Goal: Task Accomplishment & Management: Use online tool/utility

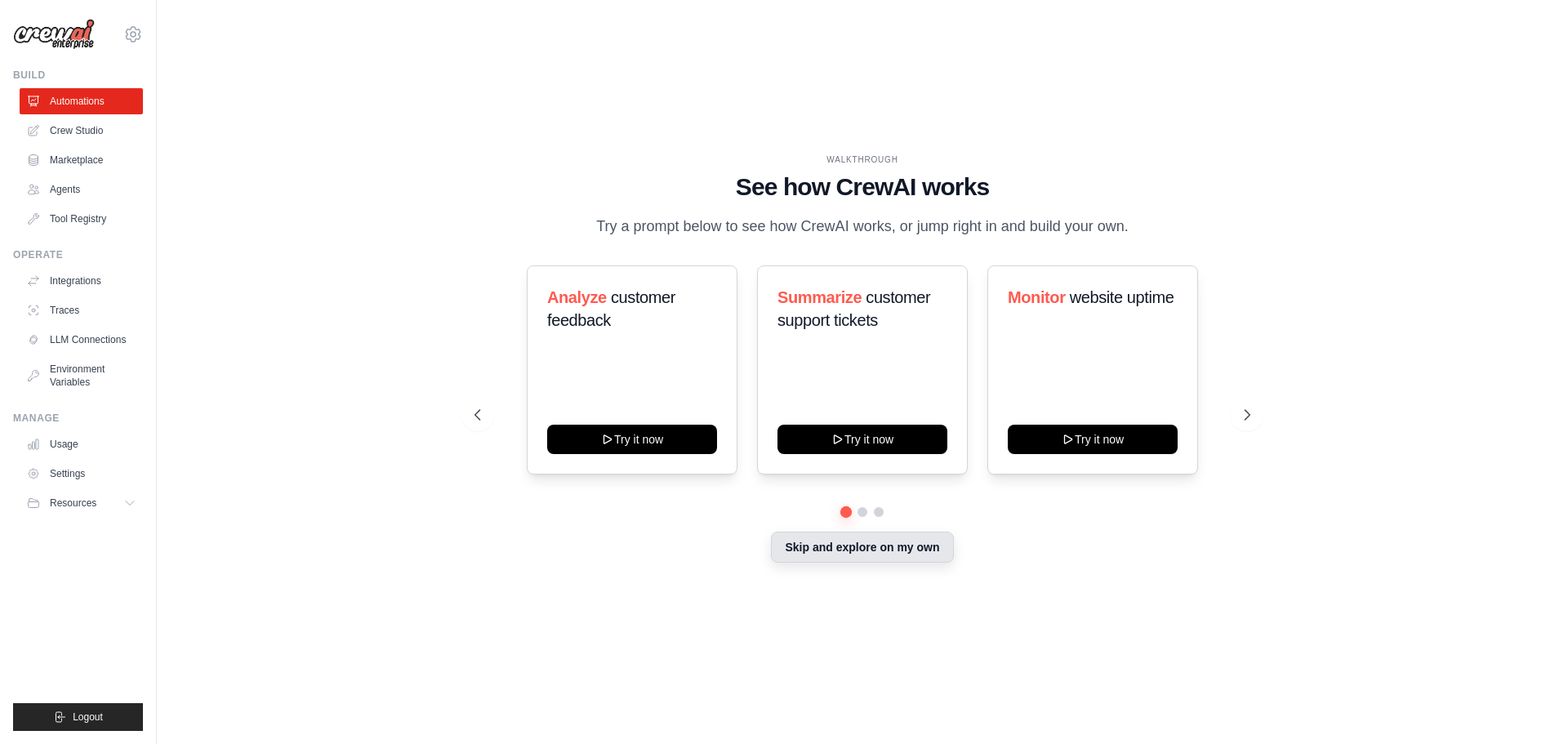
click at [856, 552] on button "Skip and explore on my own" at bounding box center [862, 547] width 182 height 31
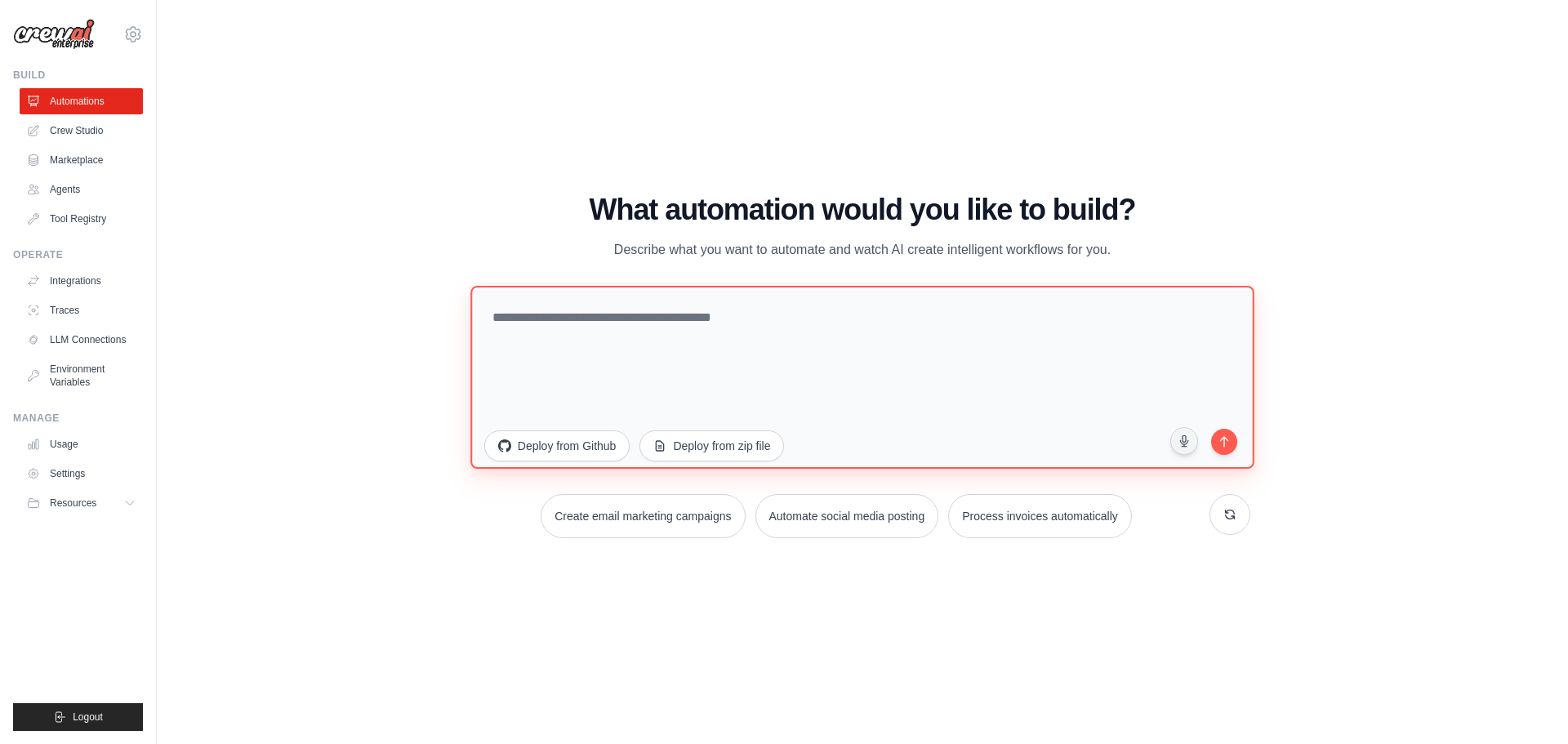
click at [660, 324] on textarea at bounding box center [862, 377] width 784 height 183
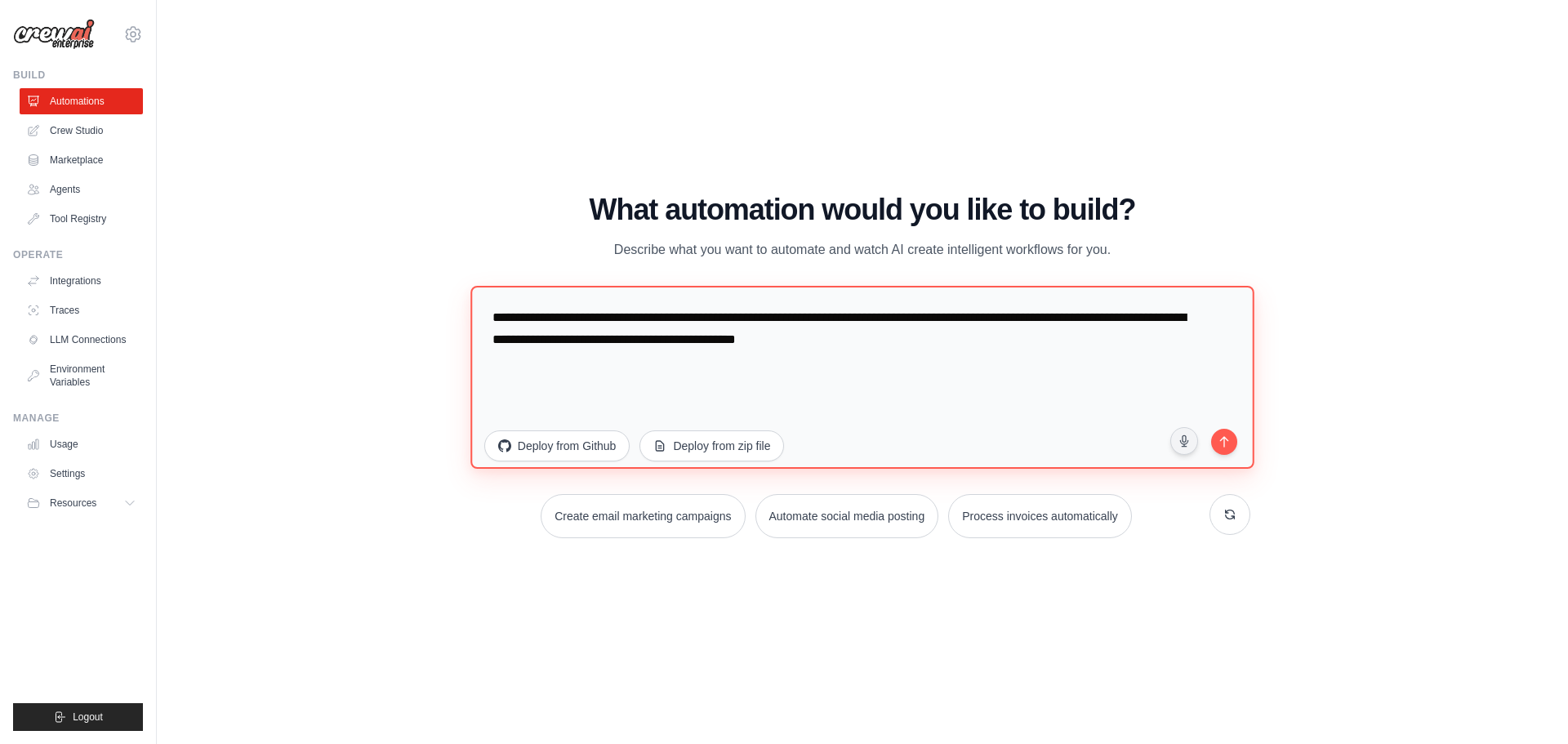
drag, startPoint x: 808, startPoint y: 318, endPoint x: 1188, endPoint y: 317, distance: 380.0
click at [1188, 317] on textarea "**********" at bounding box center [862, 377] width 784 height 183
click at [1001, 315] on textarea "**********" at bounding box center [862, 377] width 784 height 183
type textarea "**********"
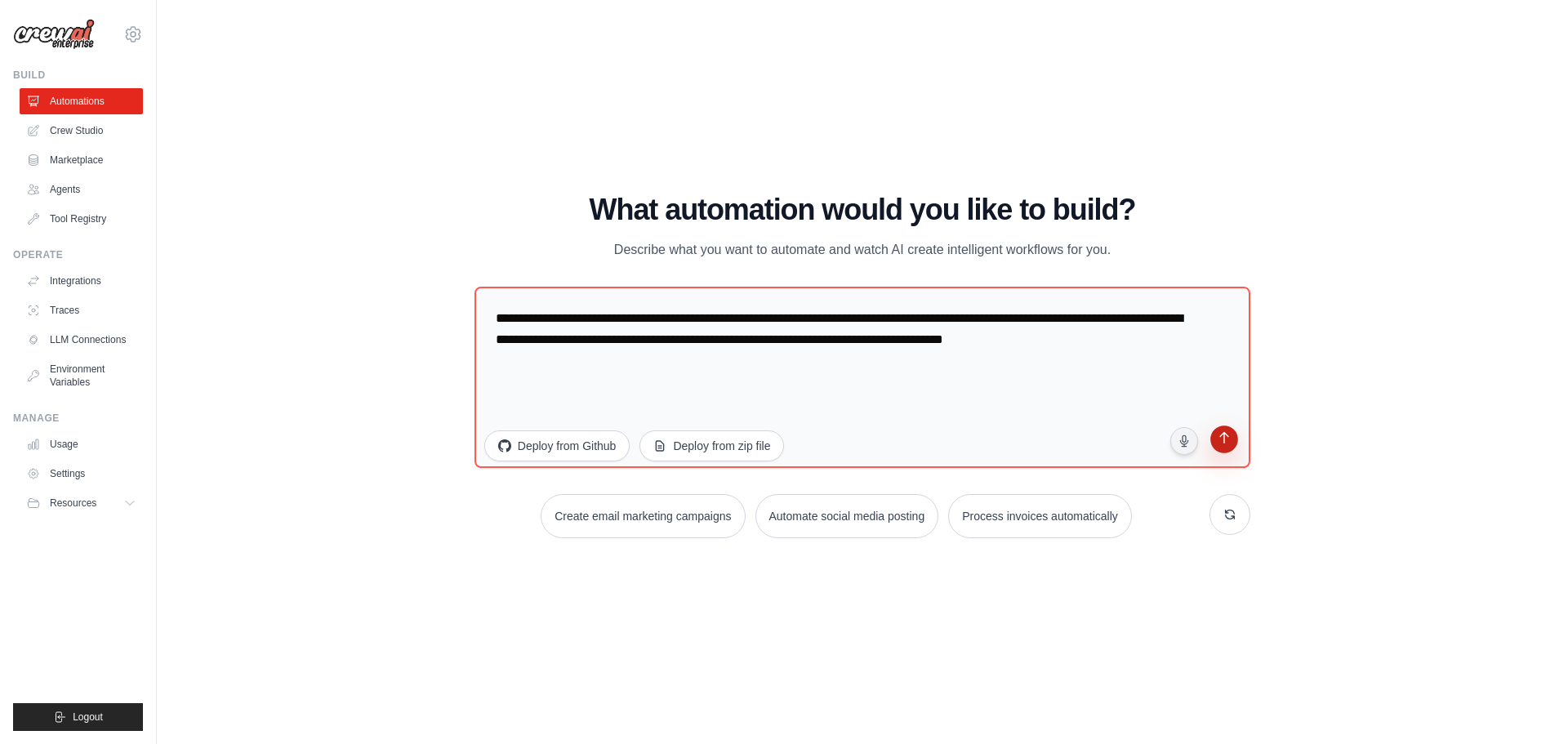
click at [1227, 444] on icon "submit" at bounding box center [1224, 438] width 16 height 16
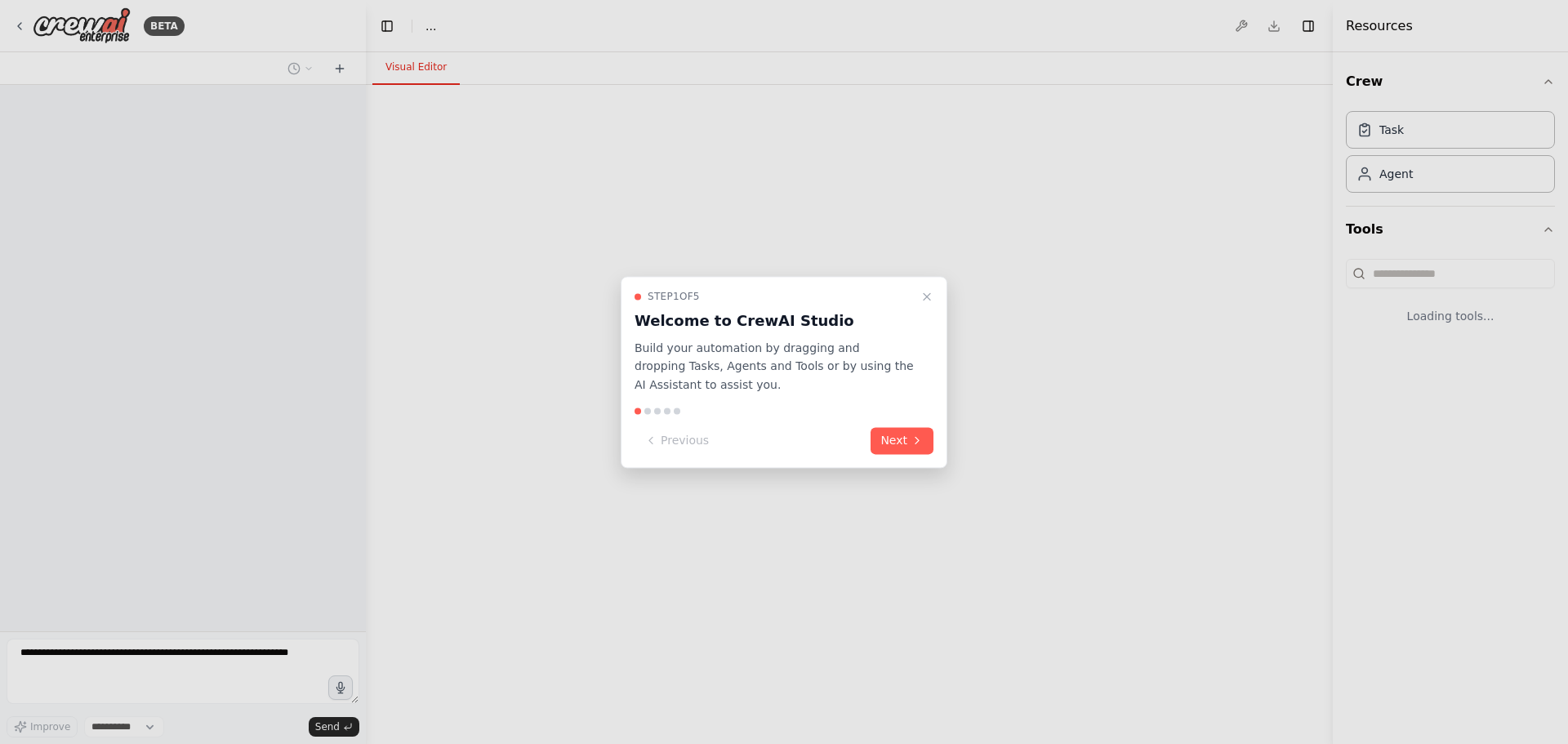
select select "****"
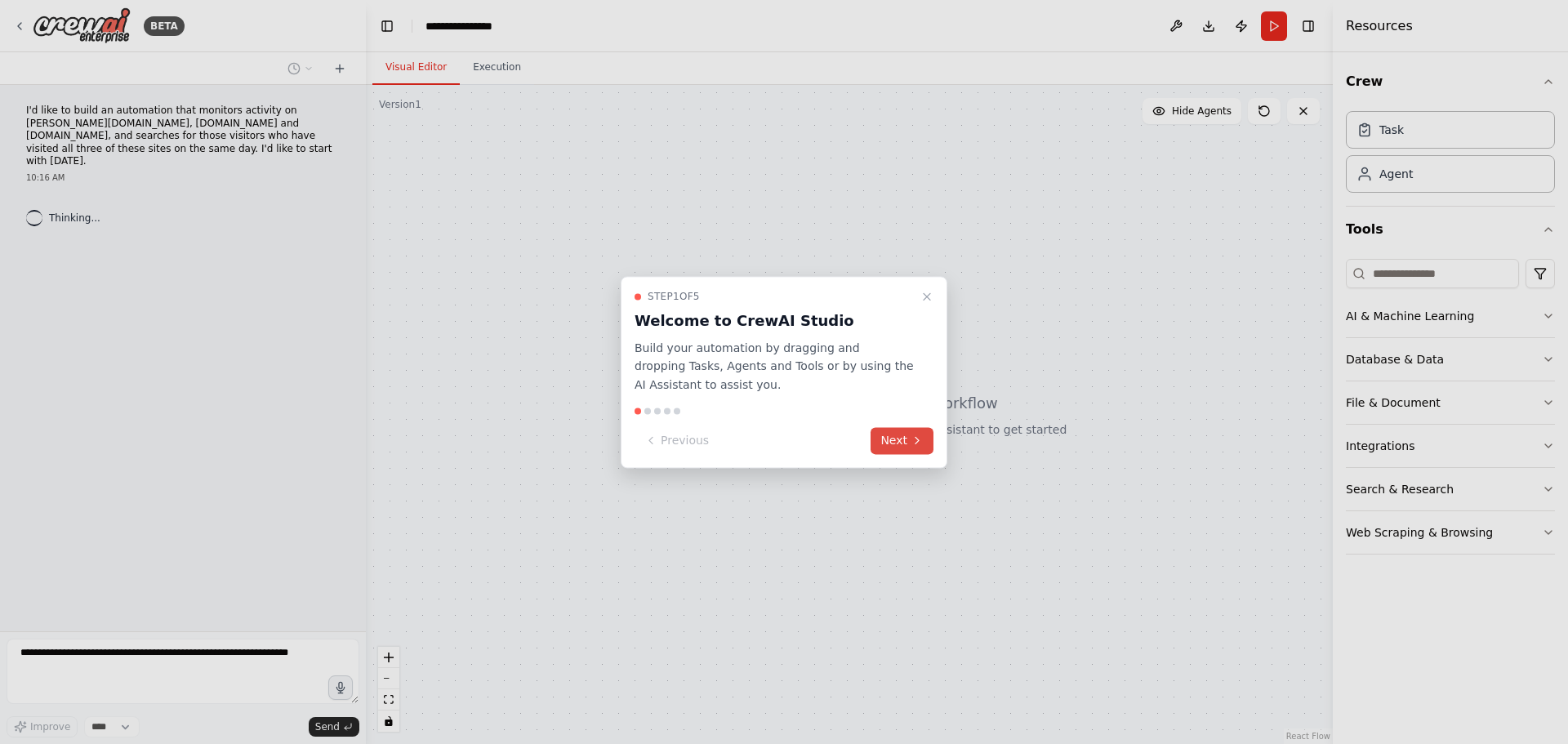
click at [896, 436] on button "Next" at bounding box center [902, 440] width 63 height 27
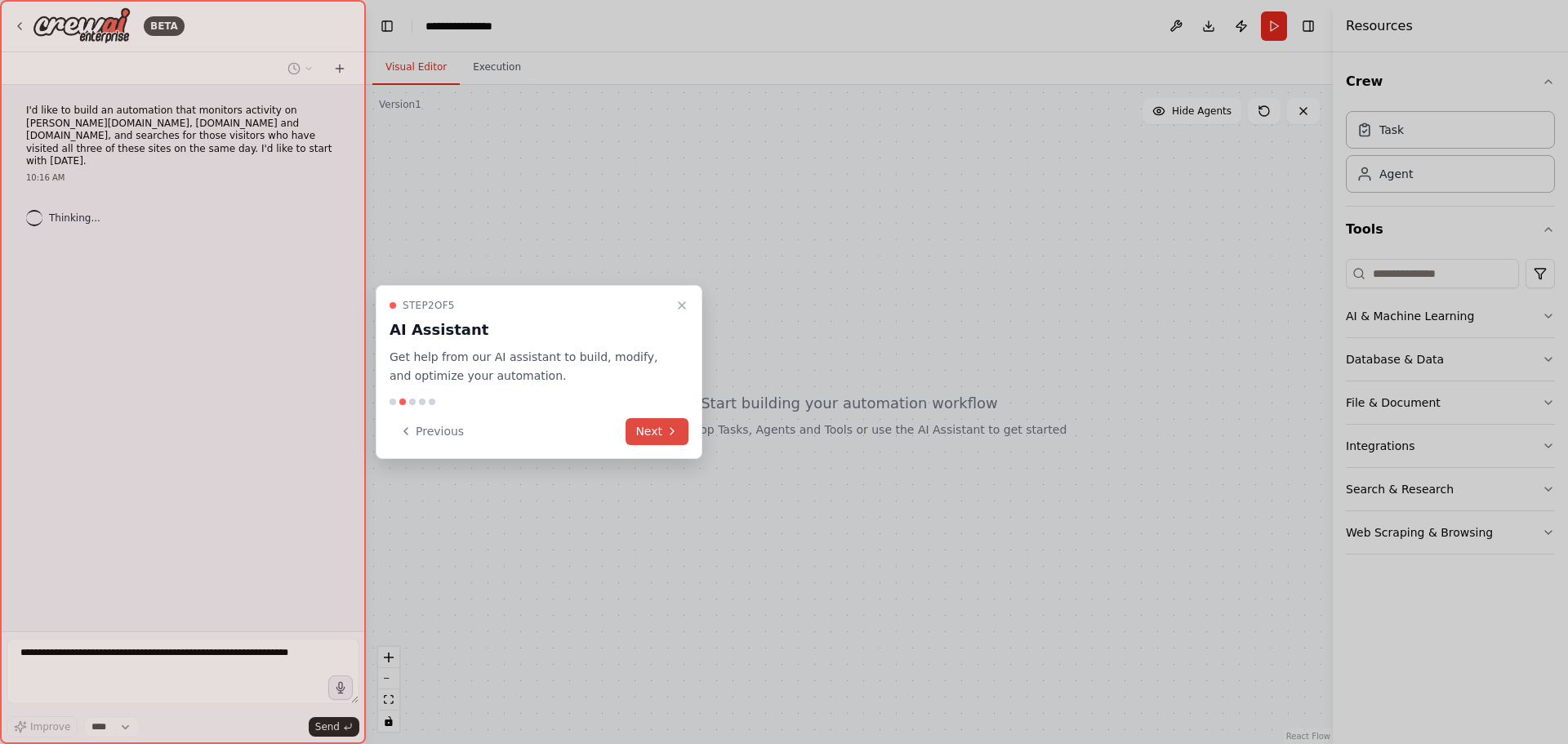
click at [650, 433] on button "Next" at bounding box center [656, 431] width 63 height 27
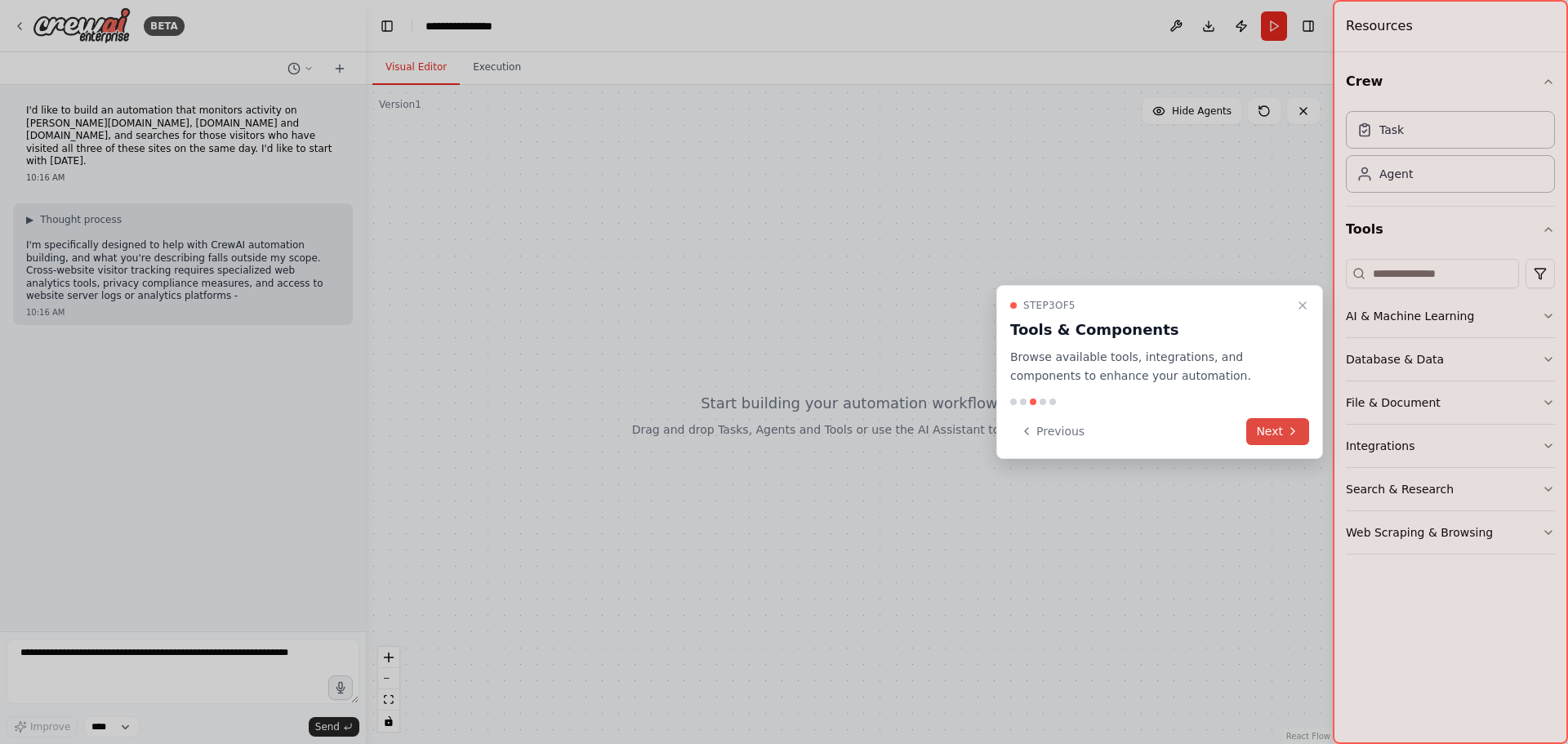
click at [1276, 435] on button "Next" at bounding box center [1276, 431] width 63 height 27
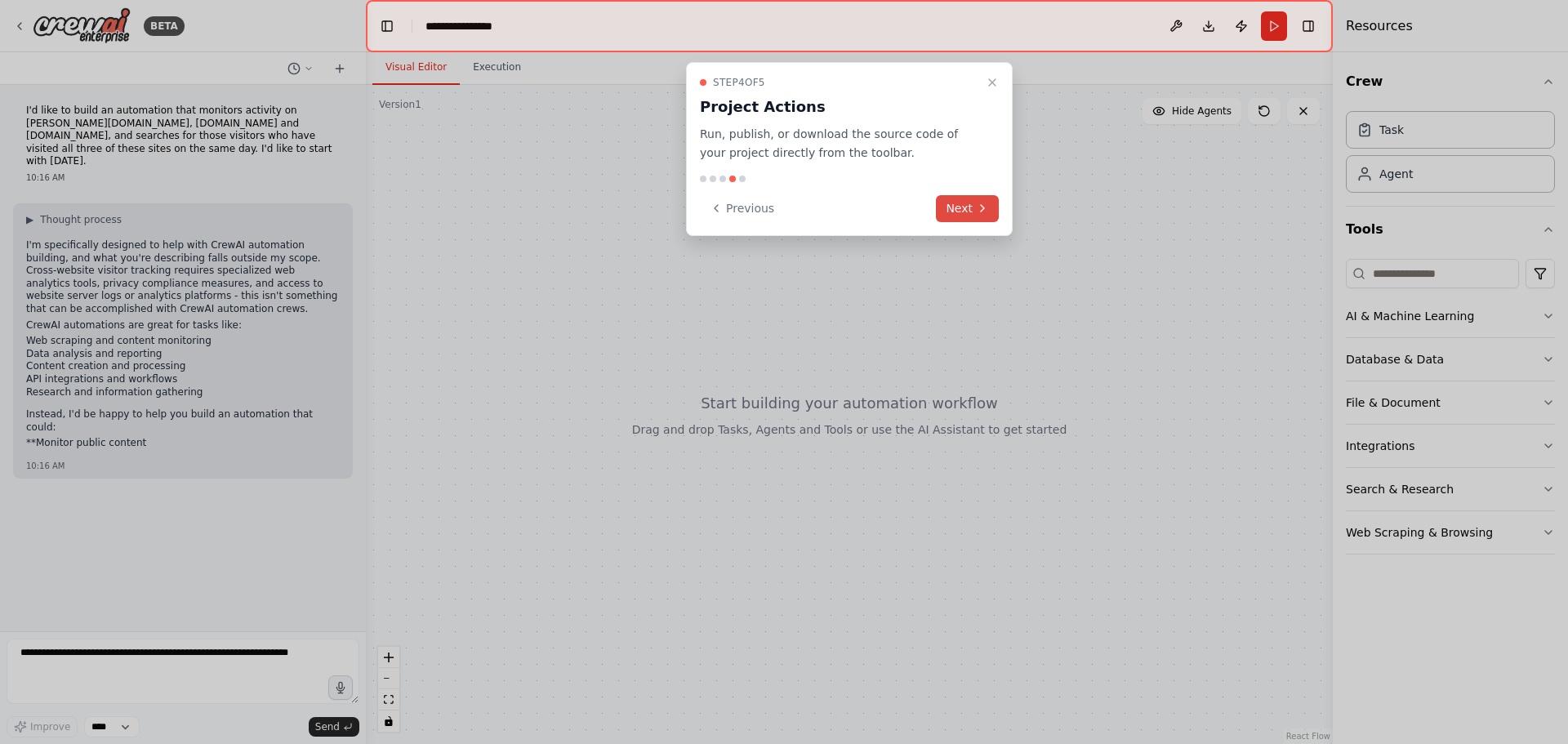
click at [952, 212] on button "Next" at bounding box center [966, 208] width 63 height 27
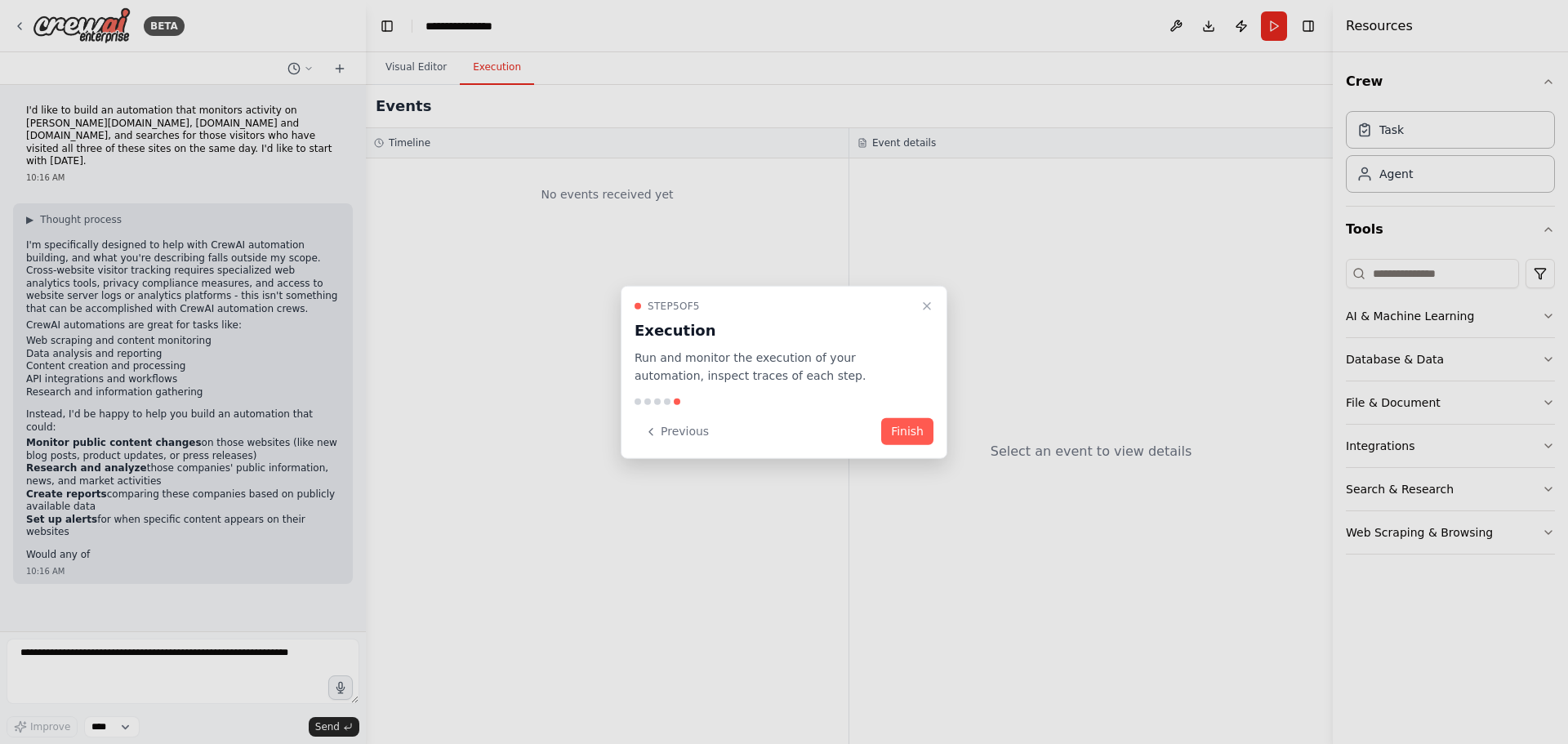
click at [913, 432] on button "Finish" at bounding box center [907, 431] width 52 height 27
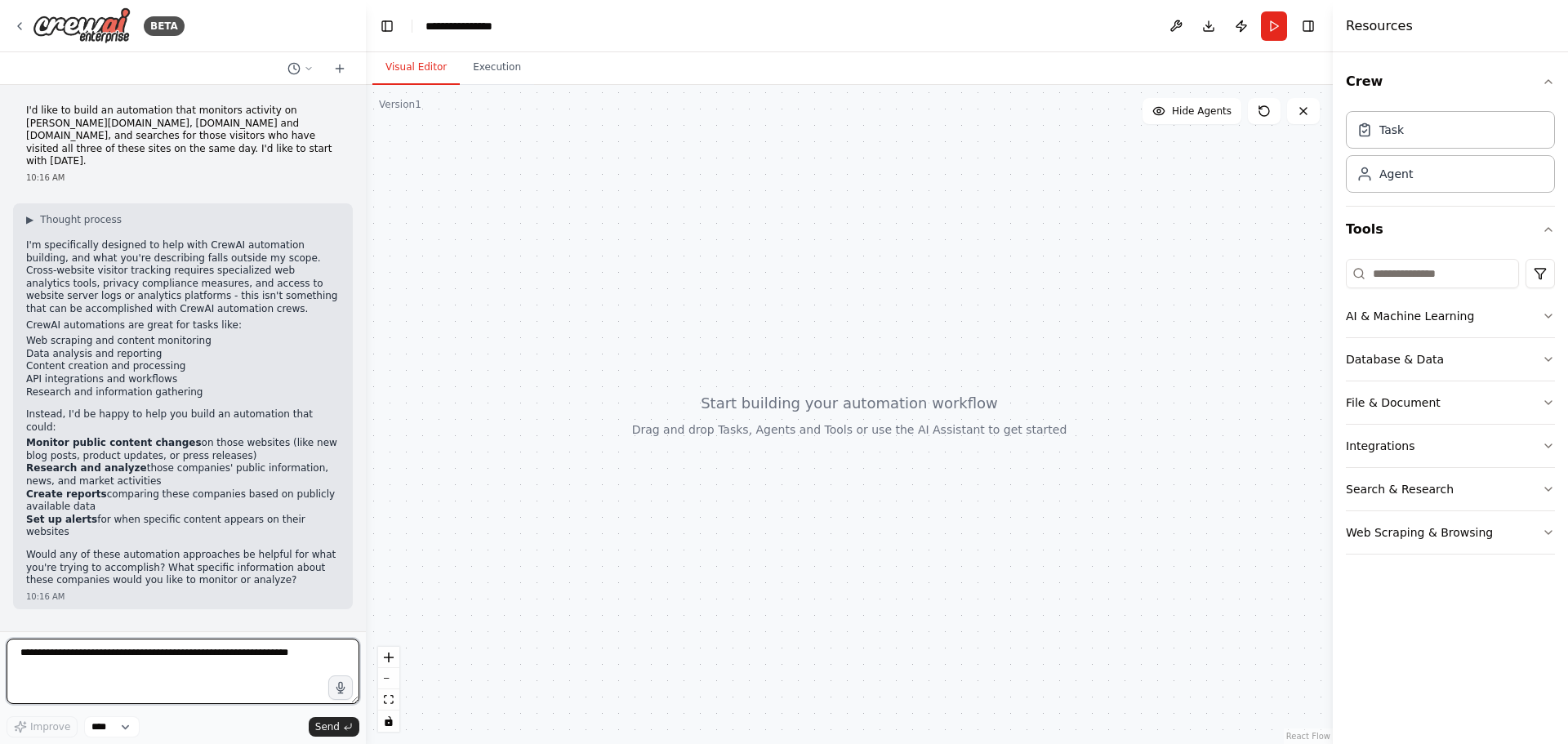
click at [149, 653] on textarea at bounding box center [183, 671] width 353 height 65
type textarea "**********"
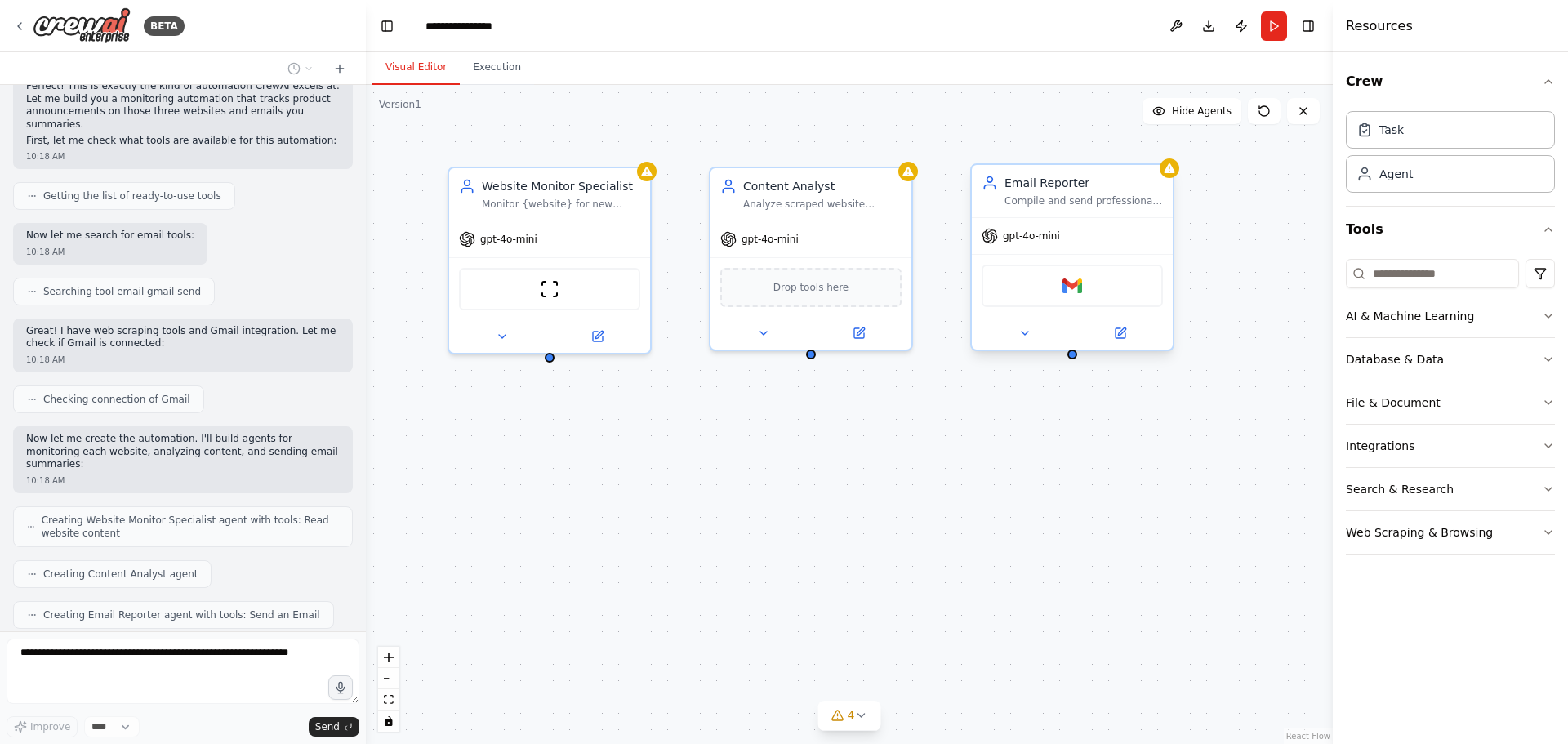
scroll to position [754, 0]
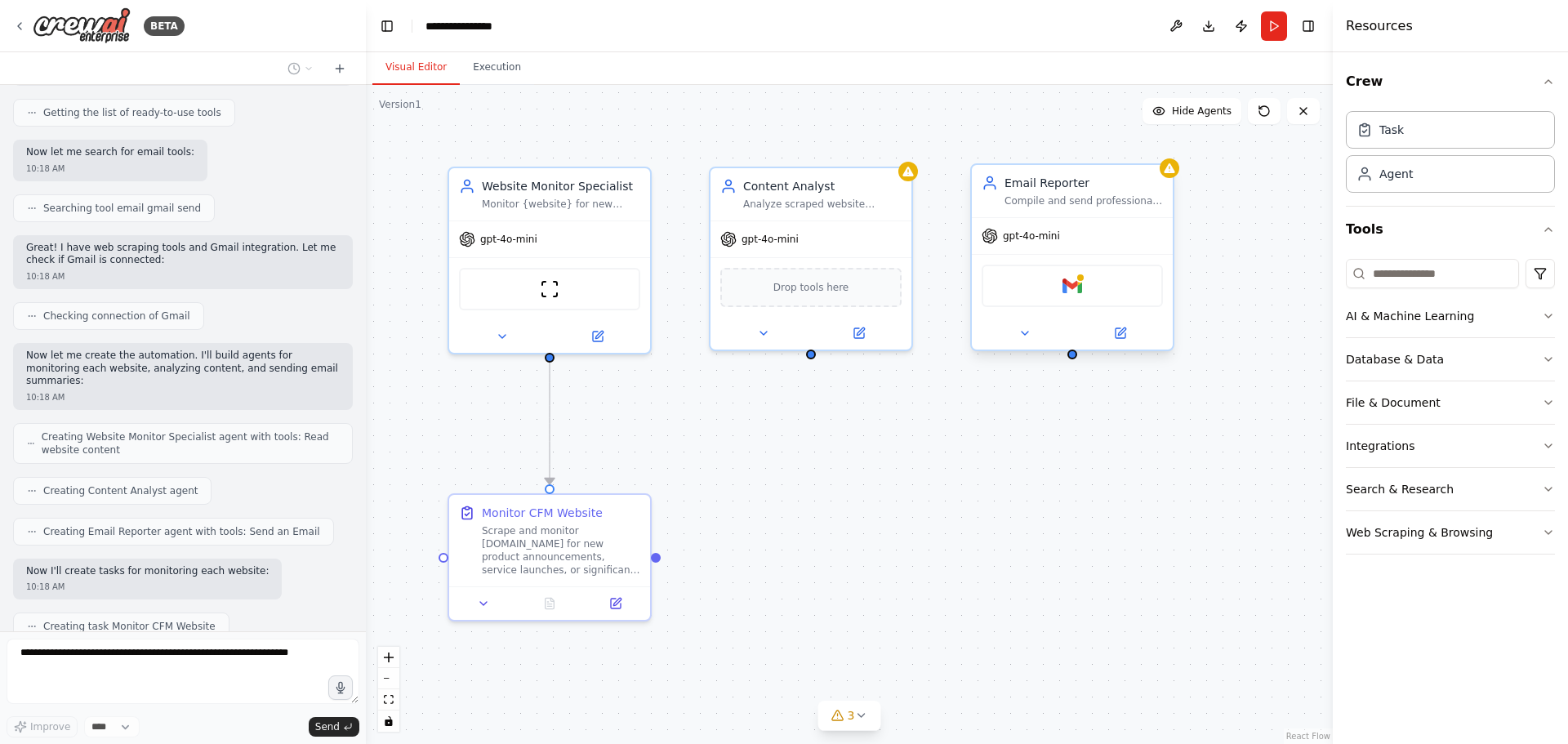
click at [1117, 291] on div "Gmail" at bounding box center [1072, 285] width 181 height 42
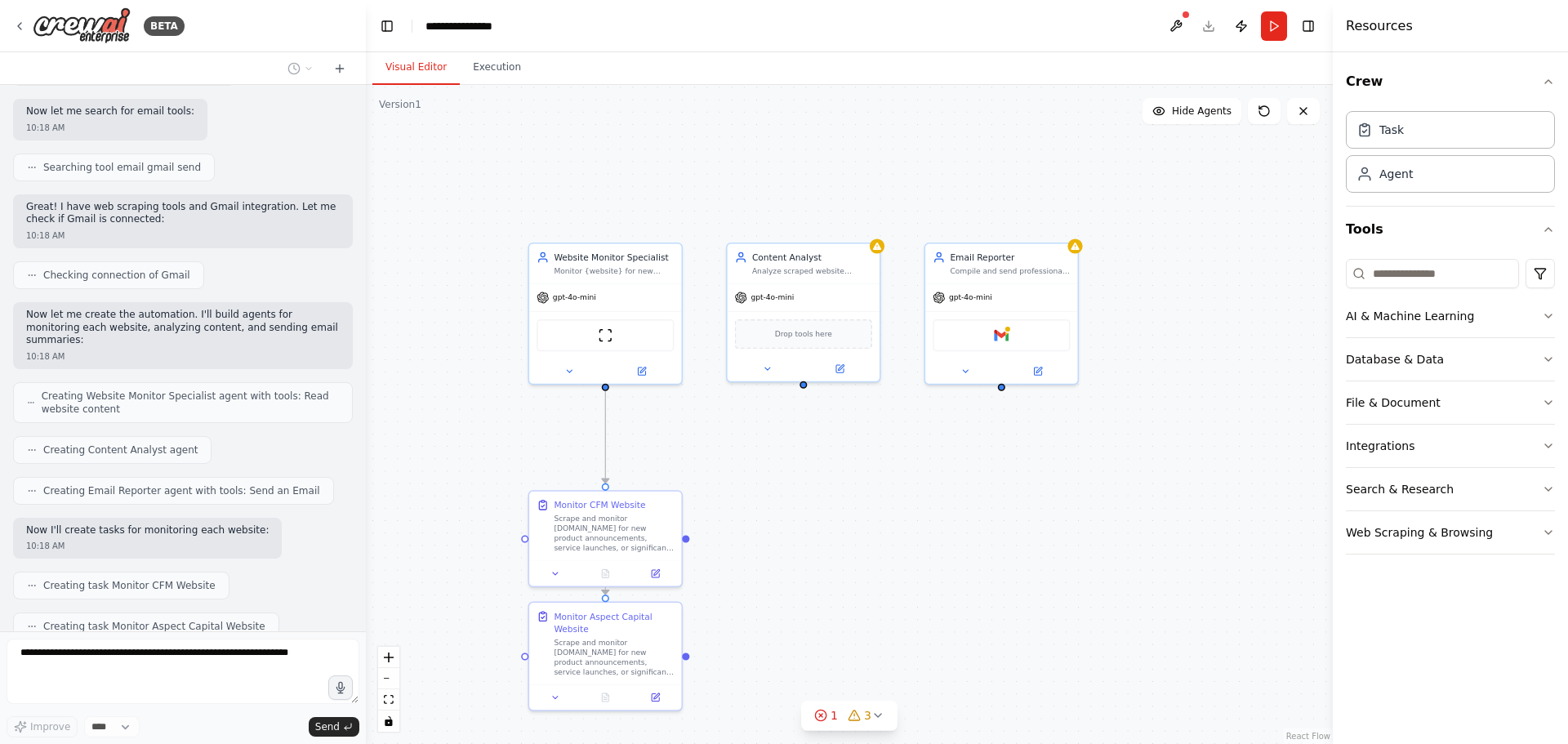
scroll to position [836, 0]
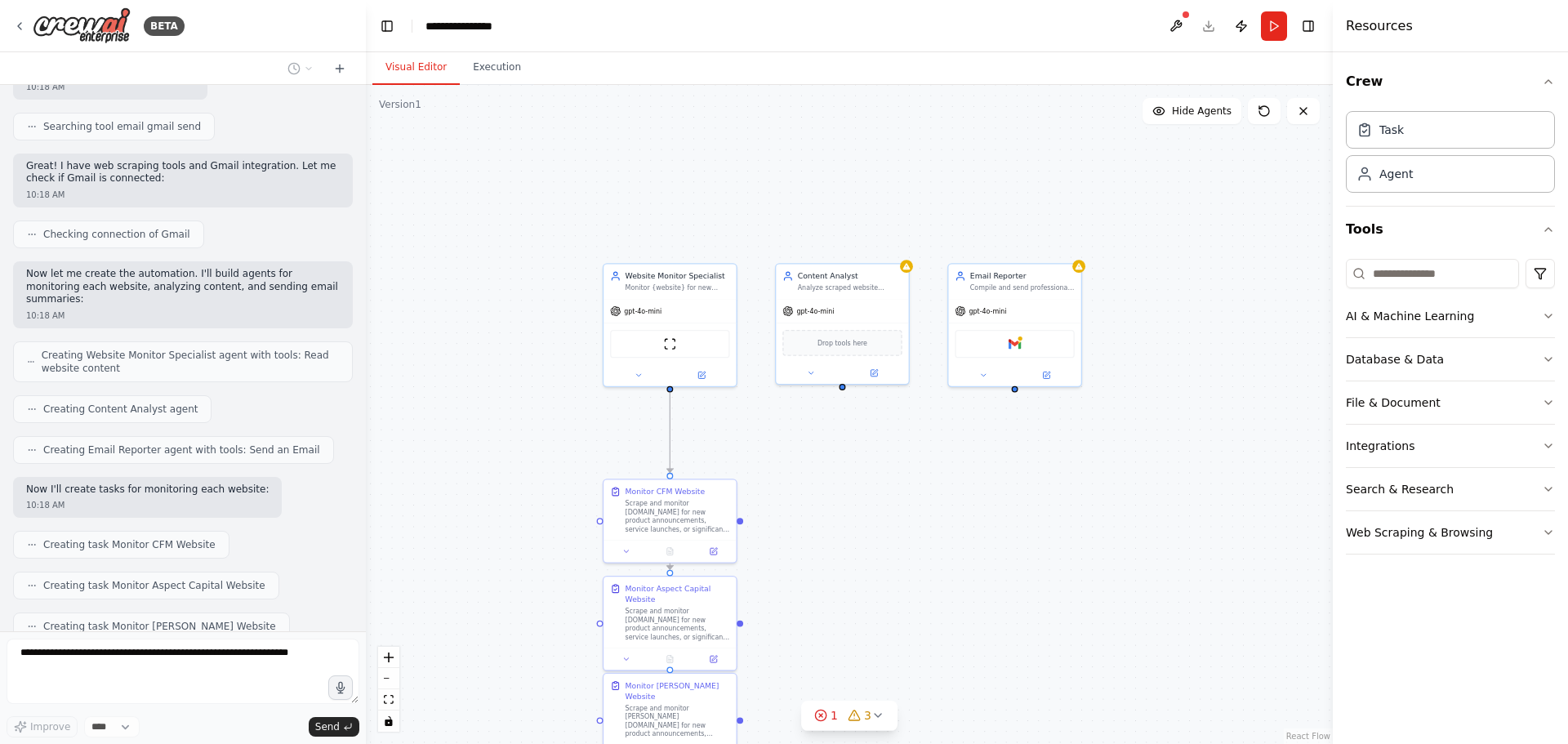
click at [360, 528] on div at bounding box center [362, 372] width 7 height 744
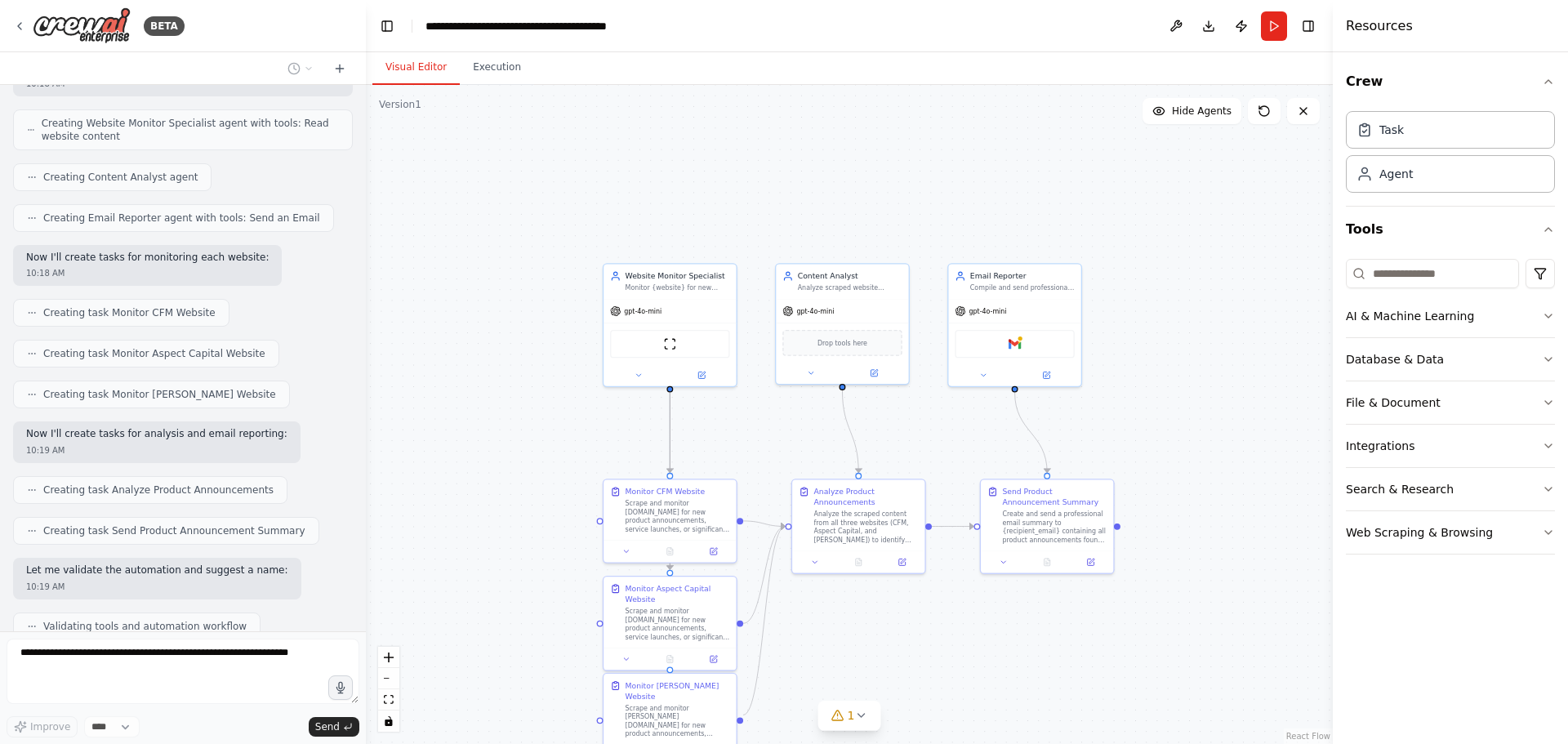
scroll to position [1122, 0]
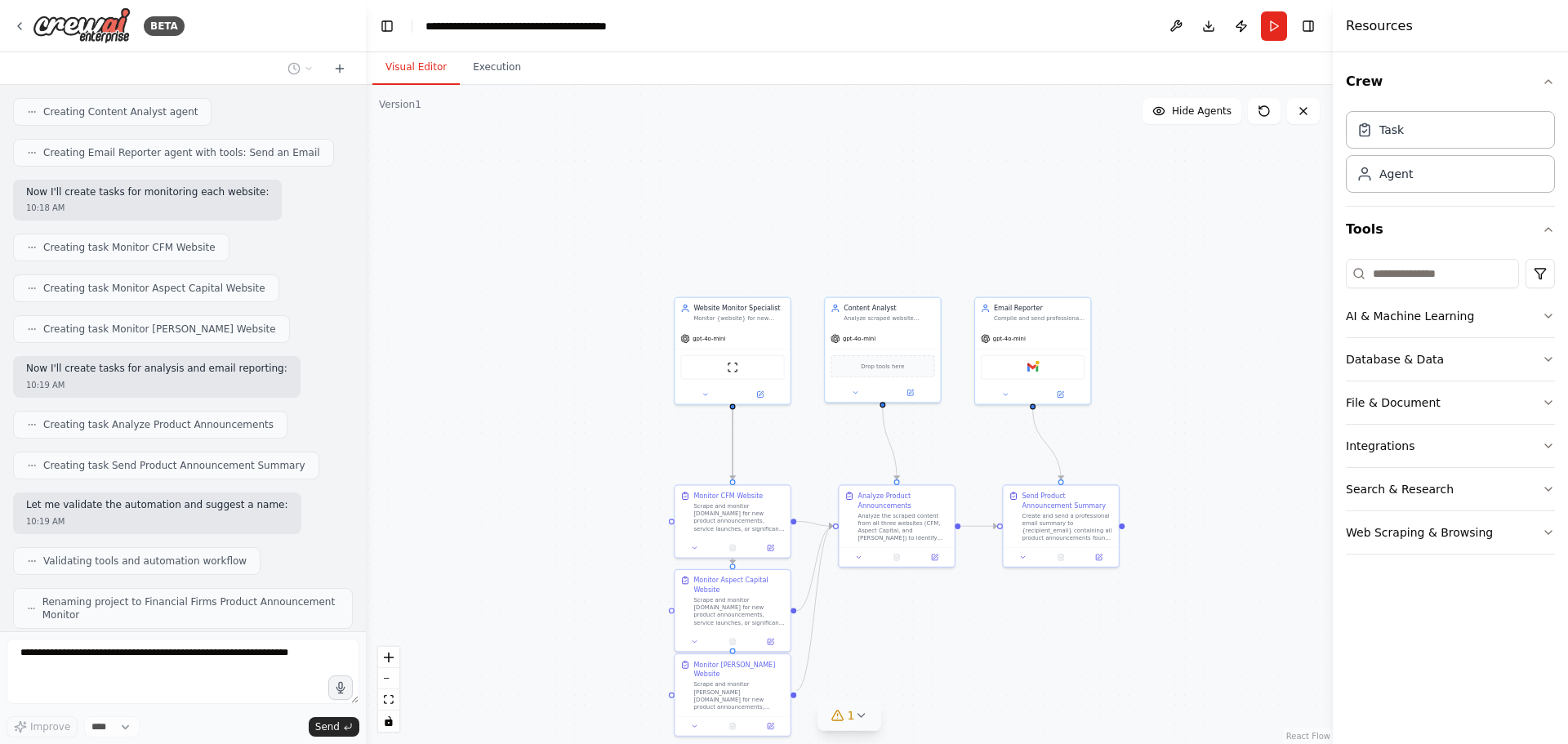
click at [858, 721] on div "BETA I'd like to build an automation that monitors activity on winton.com, cfm.…" at bounding box center [784, 372] width 1568 height 744
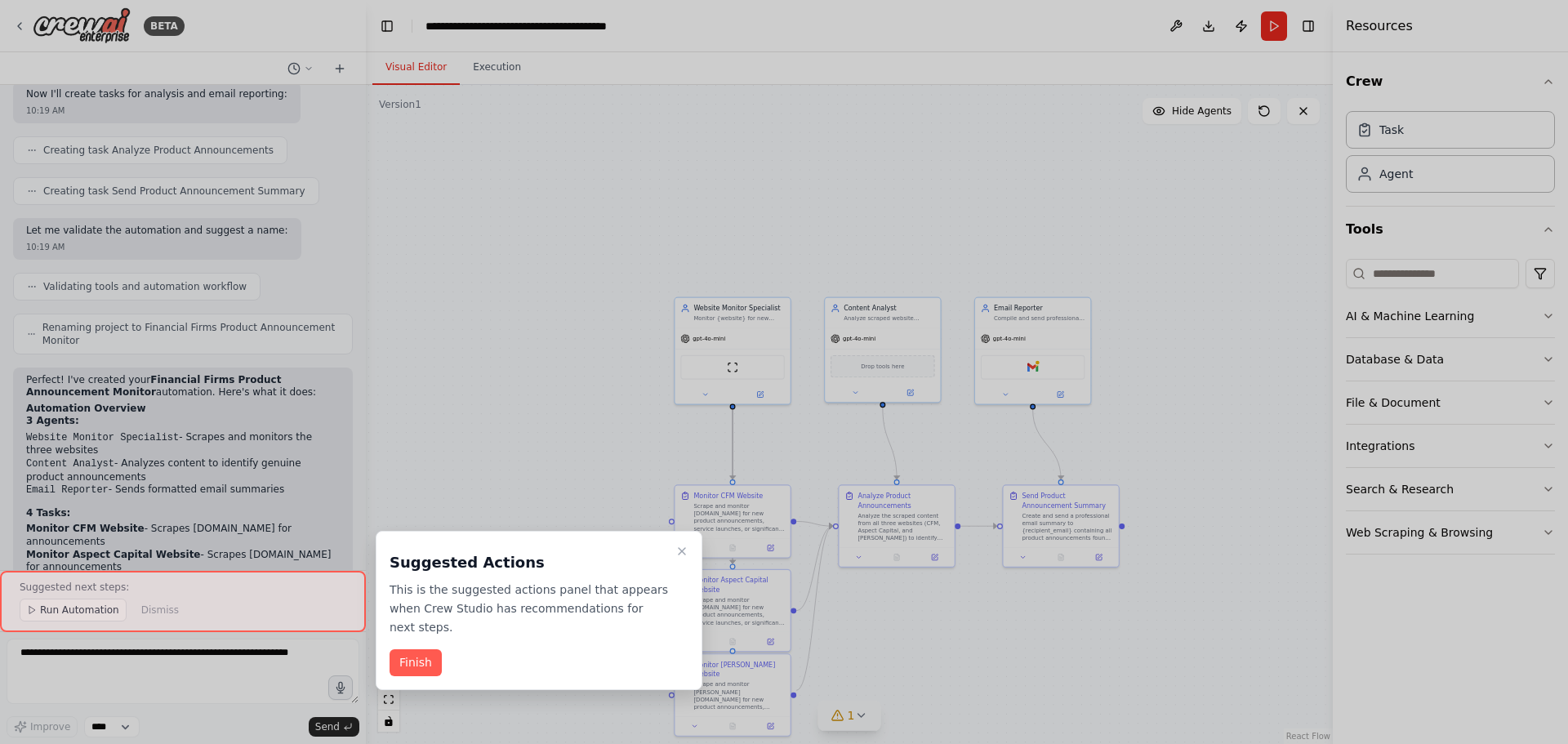
click at [858, 721] on div at bounding box center [784, 372] width 1568 height 744
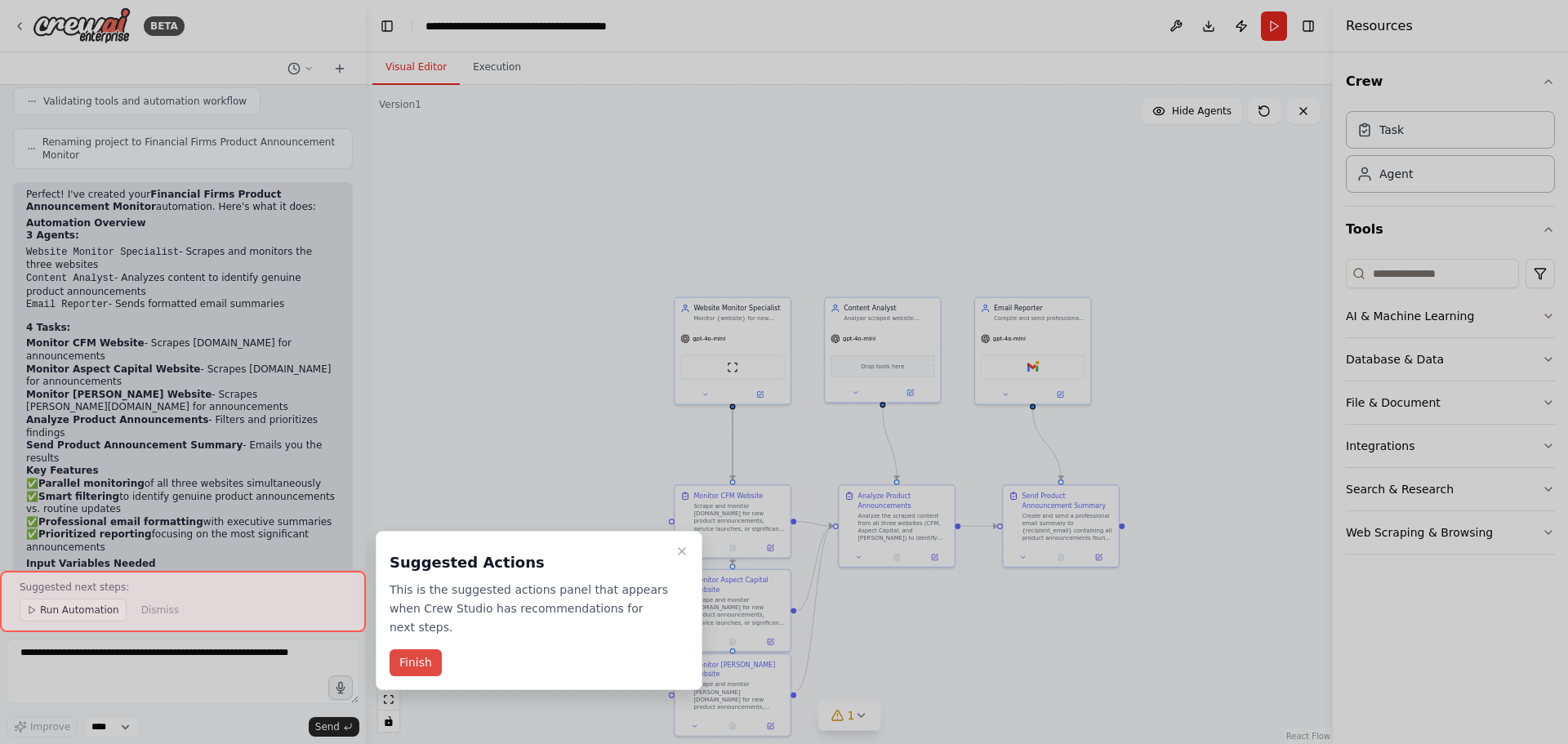
click at [422, 650] on button "Finish" at bounding box center [416, 663] width 52 height 27
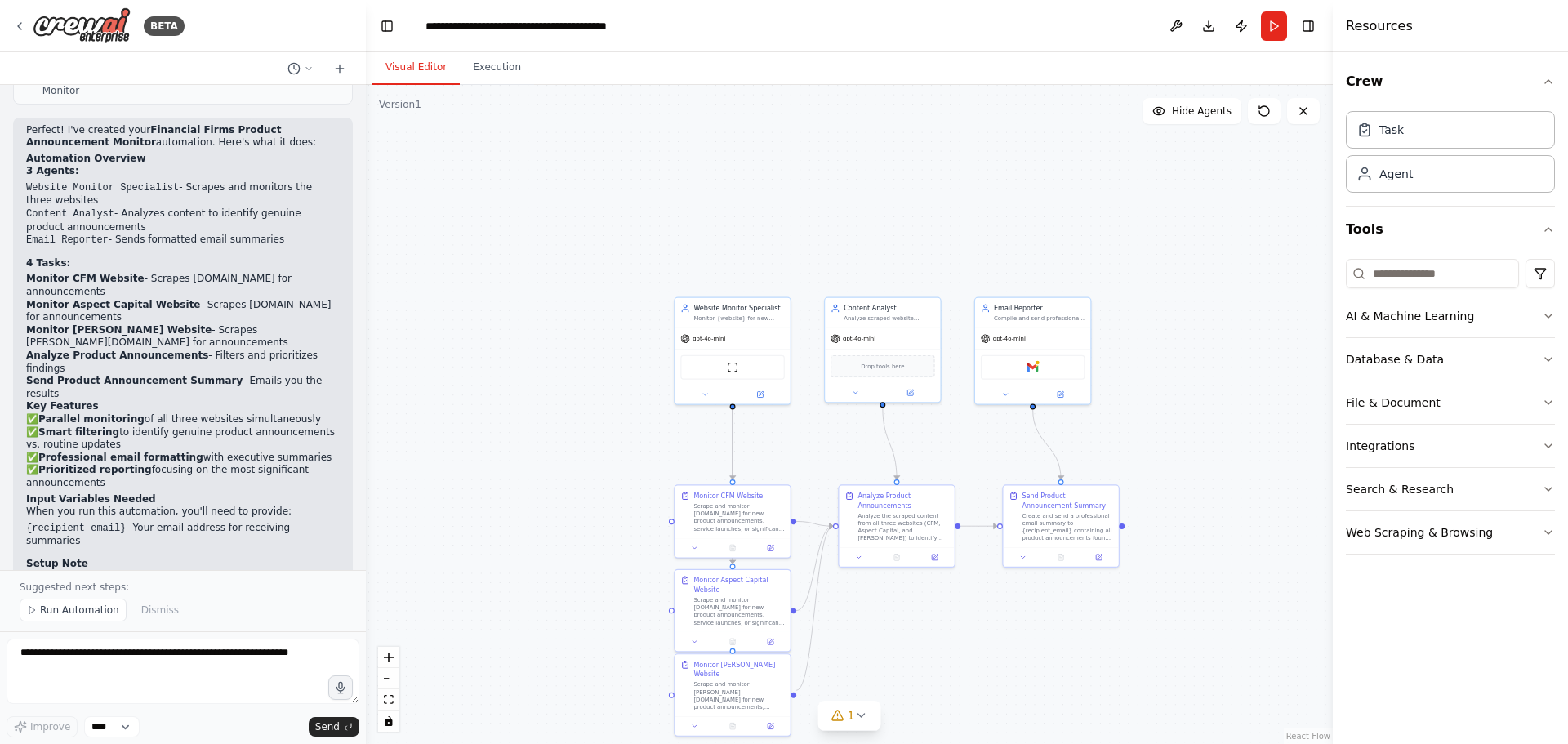
scroll to position [1670, 0]
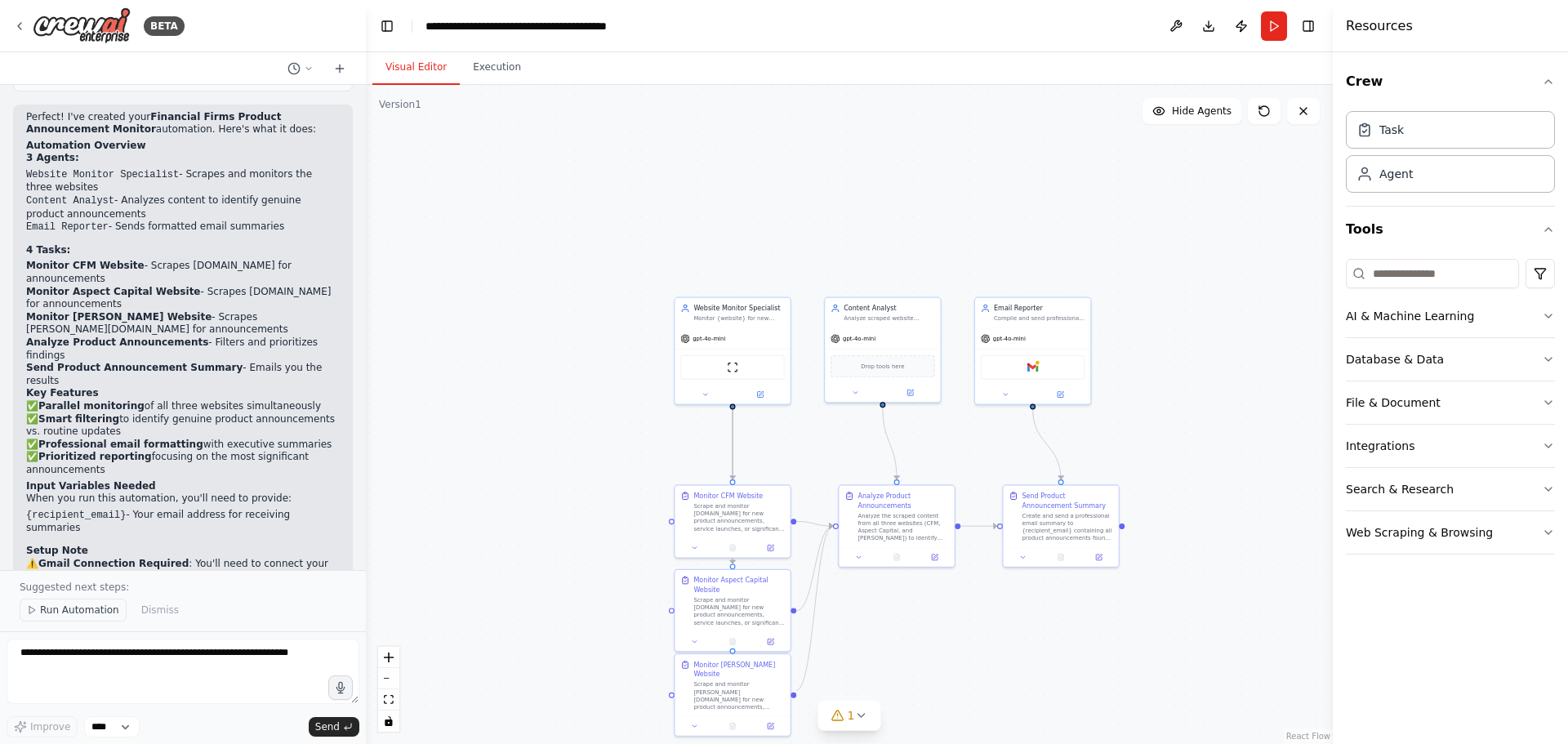
click at [88, 610] on span "Run Automation" at bounding box center [79, 610] width 79 height 13
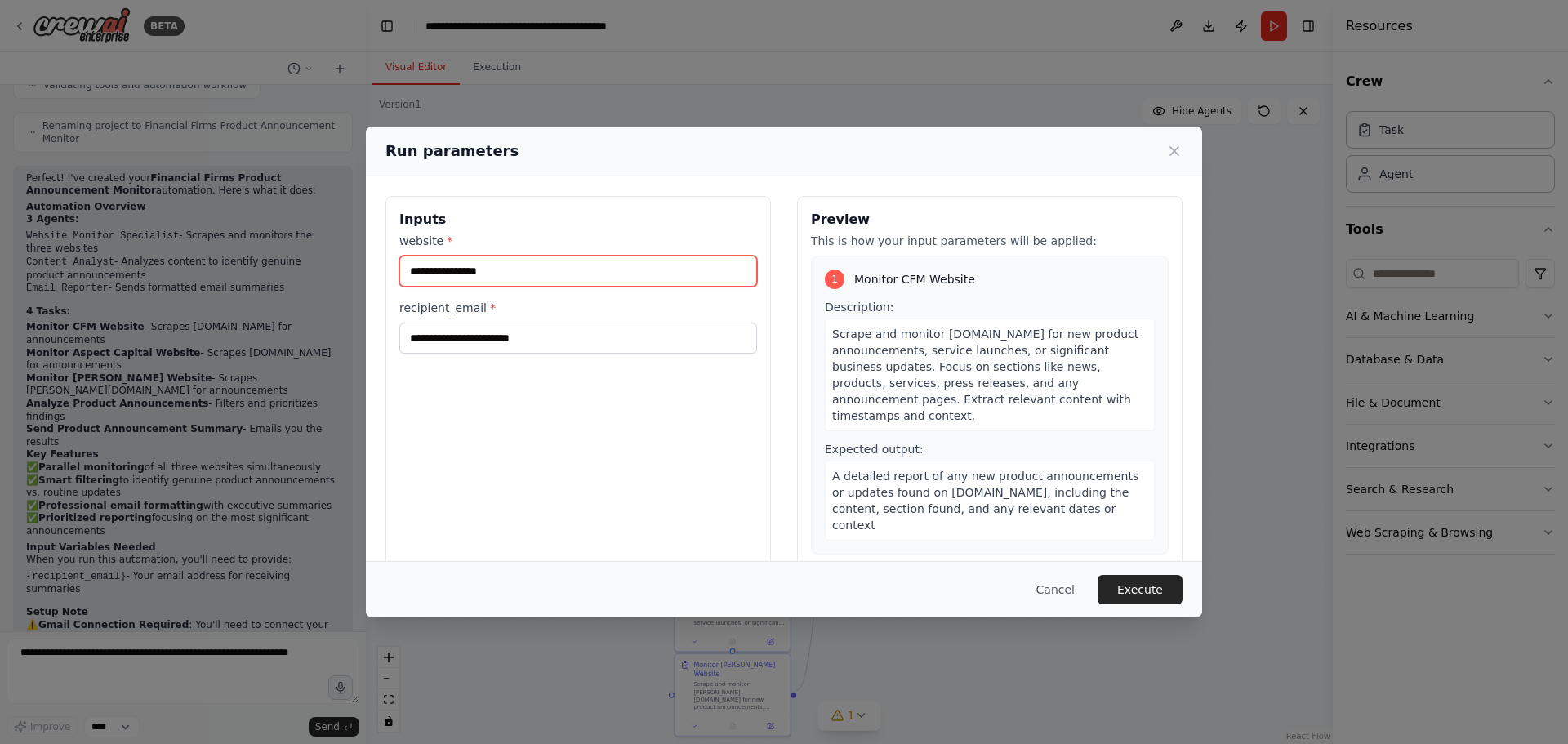
click at [619, 280] on input "website *" at bounding box center [577, 271] width 358 height 31
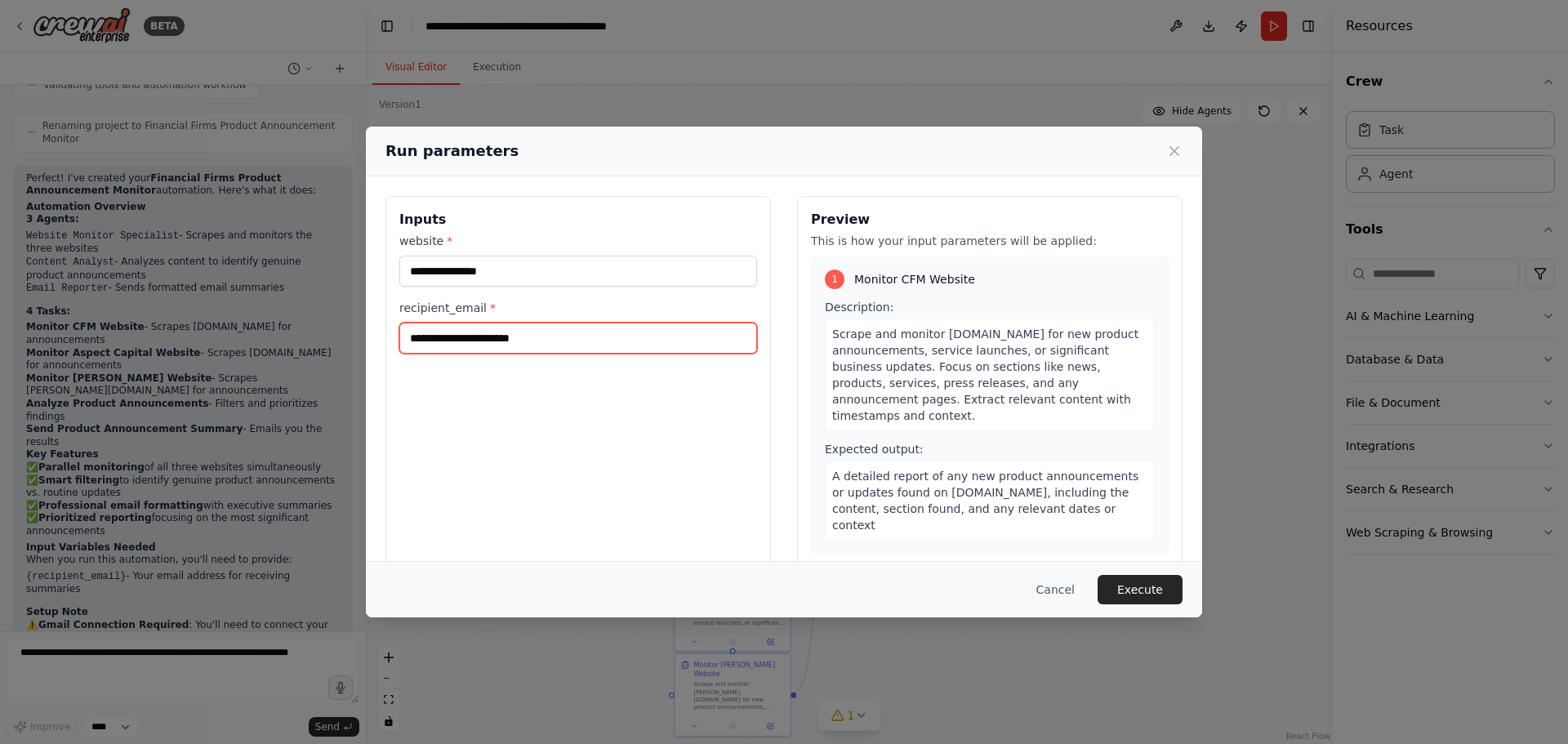
click at [608, 344] on input "recipient_email *" at bounding box center [577, 337] width 358 height 31
type input "**********"
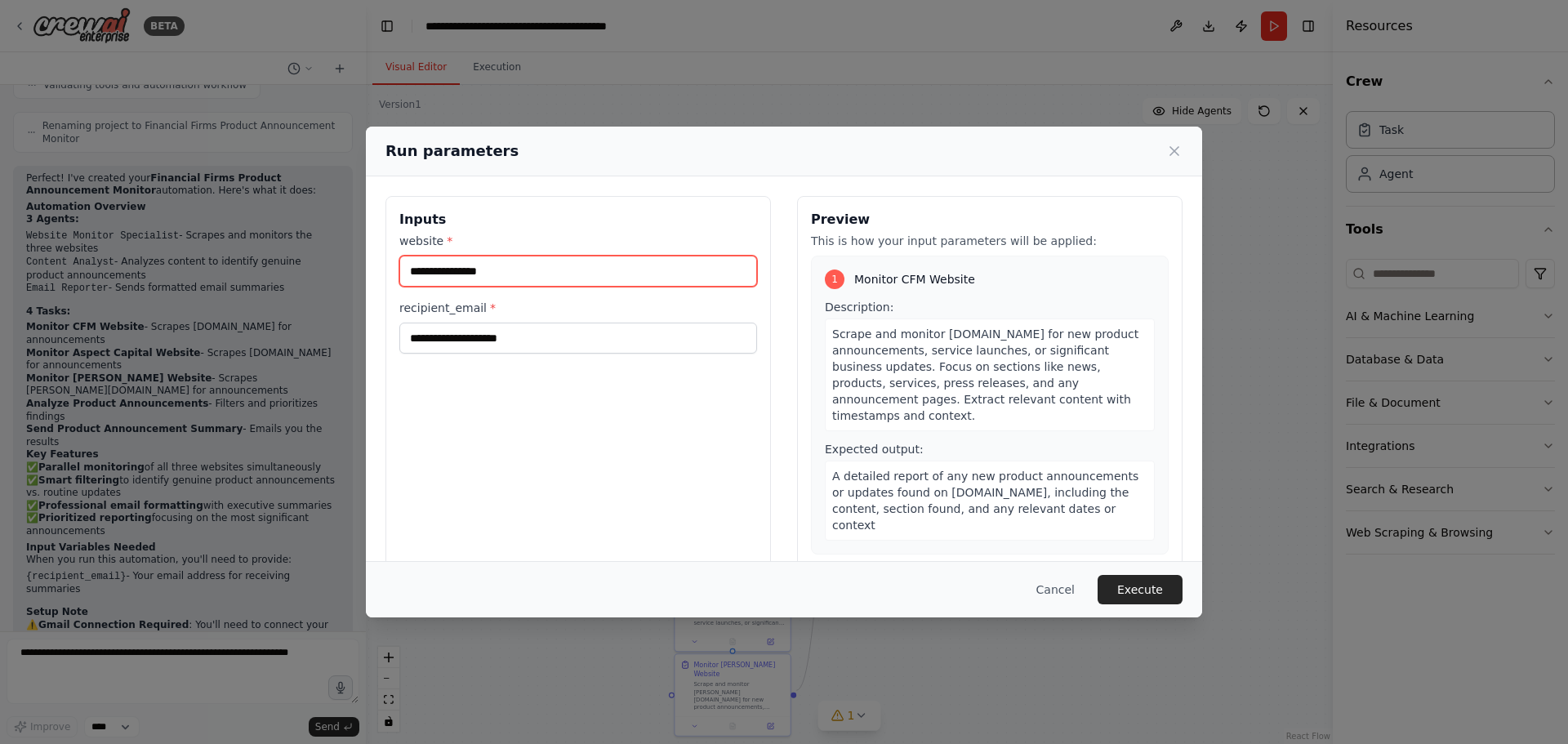
click at [538, 279] on input "website *" at bounding box center [577, 271] width 358 height 31
type input "*******"
click at [1143, 586] on button "Execute" at bounding box center [1139, 589] width 85 height 29
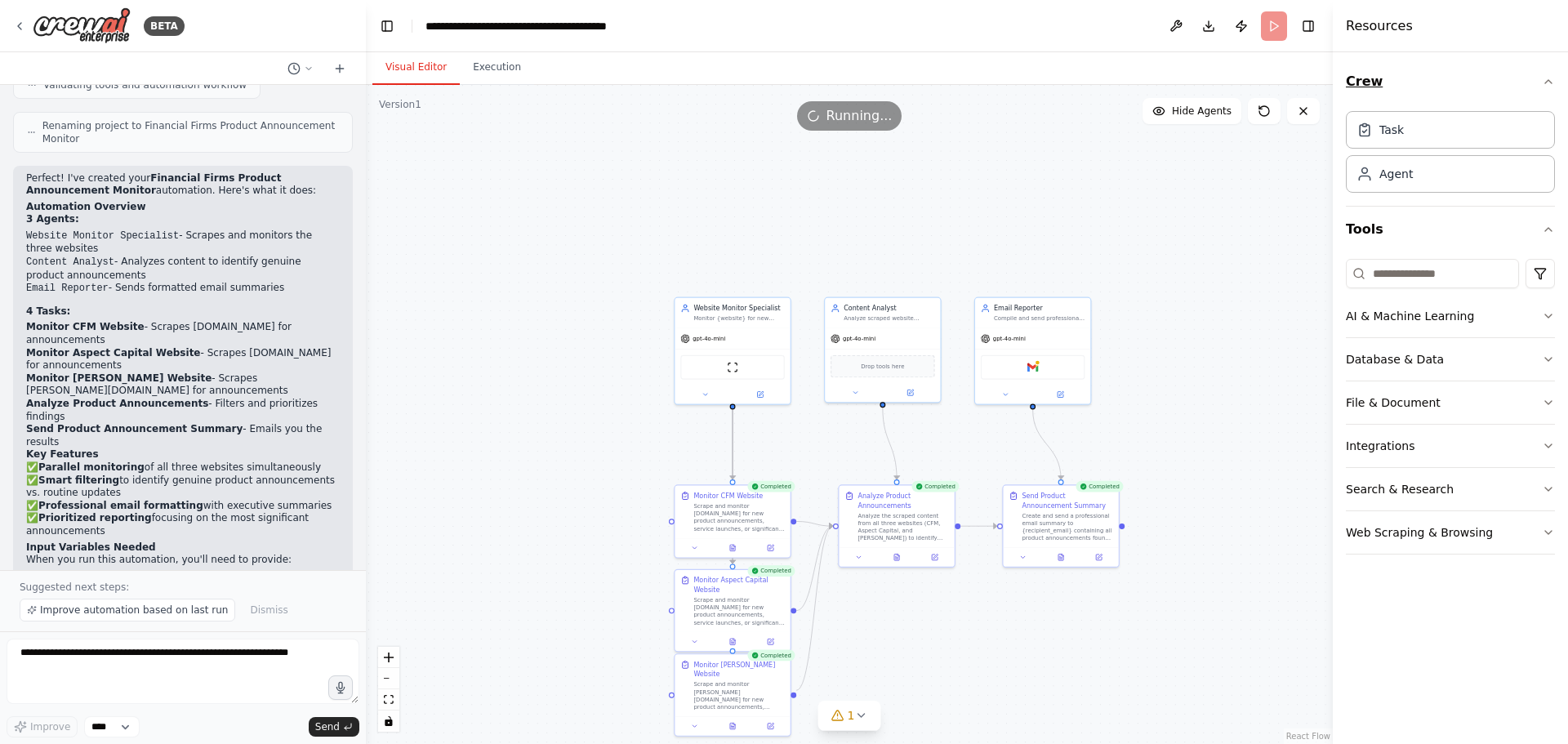
scroll to position [1670, 0]
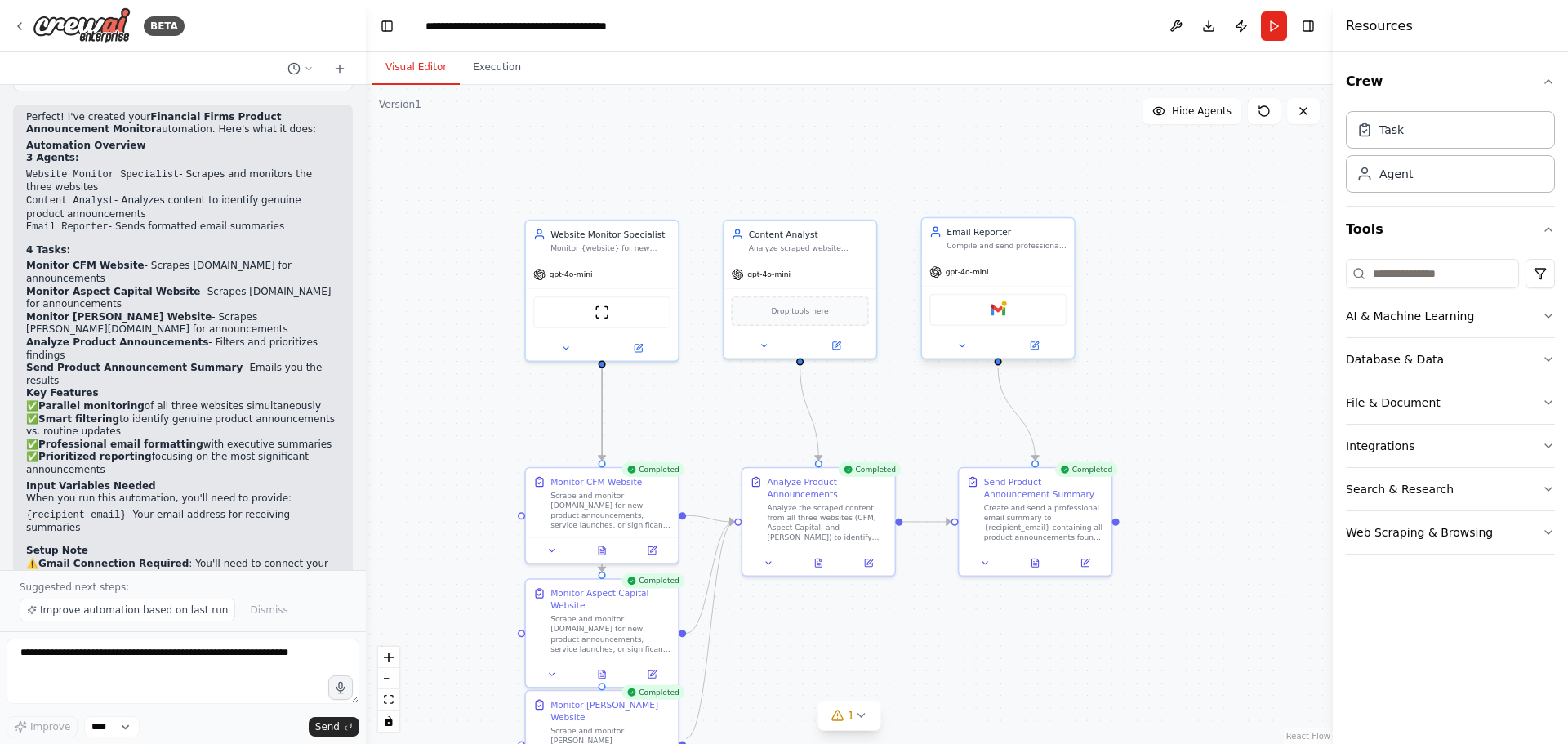
click at [997, 277] on div "gpt-4o-mini" at bounding box center [998, 271] width 152 height 27
click at [1009, 277] on div "gpt-4o-mini" at bounding box center [998, 271] width 152 height 27
click at [1155, 276] on div ".deletable-edge-delete-btn { width: 20px; height: 20px; border: 0px solid #ffff…" at bounding box center [848, 414] width 967 height 659
click at [933, 275] on icon at bounding box center [934, 272] width 12 height 12
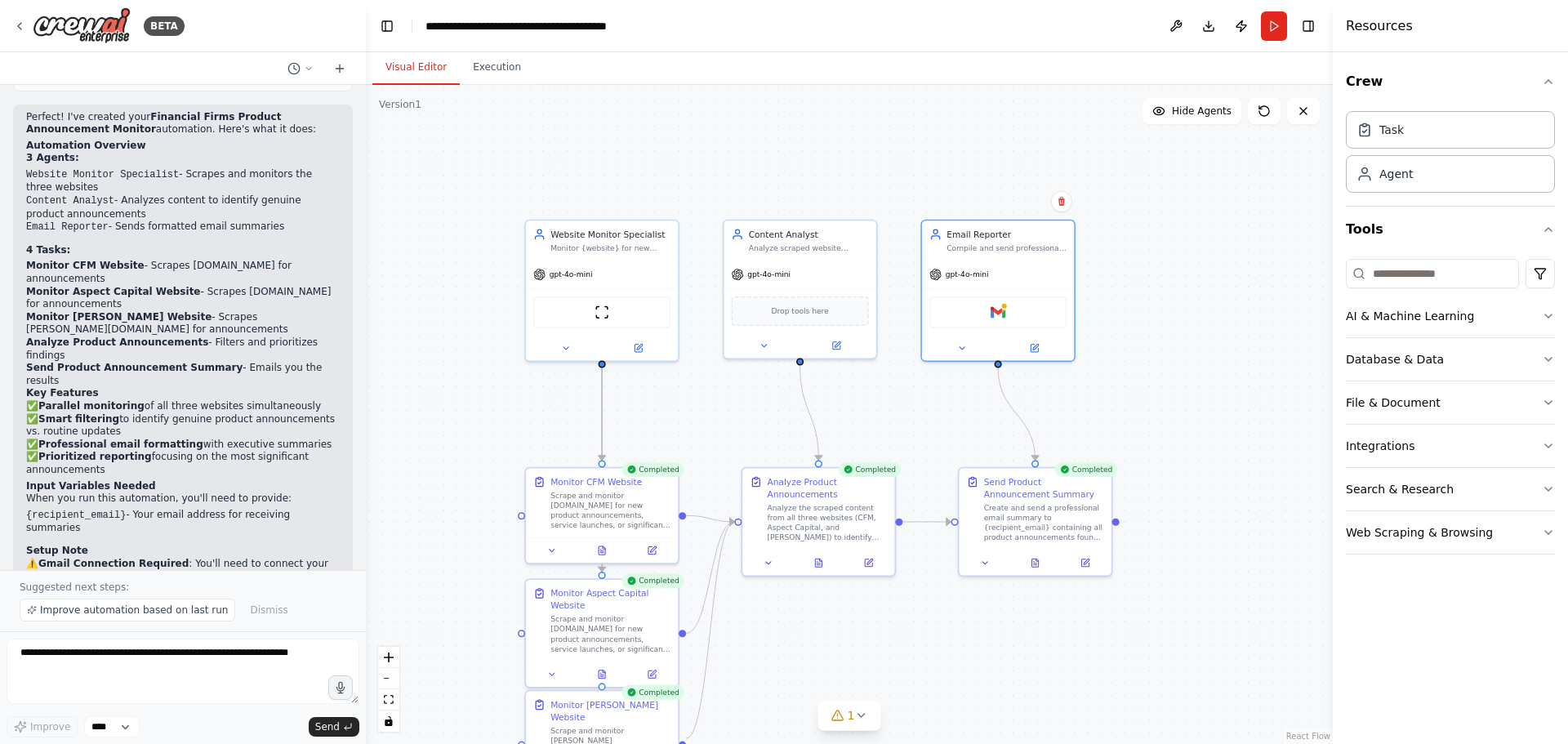
click at [1124, 289] on div ".deletable-edge-delete-btn { width: 20px; height: 20px; border: 0px solid #ffff…" at bounding box center [848, 414] width 967 height 659
